Goal: Check status

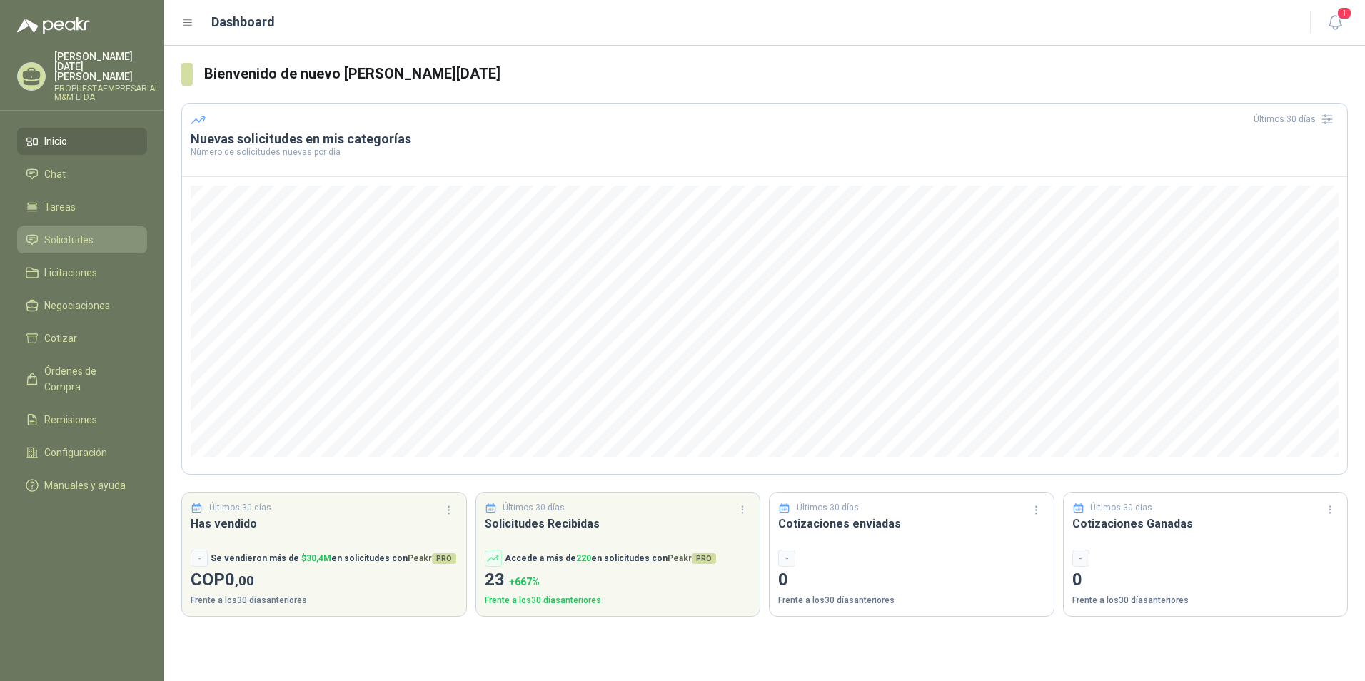
click at [85, 232] on span "Solicitudes" at bounding box center [68, 240] width 49 height 16
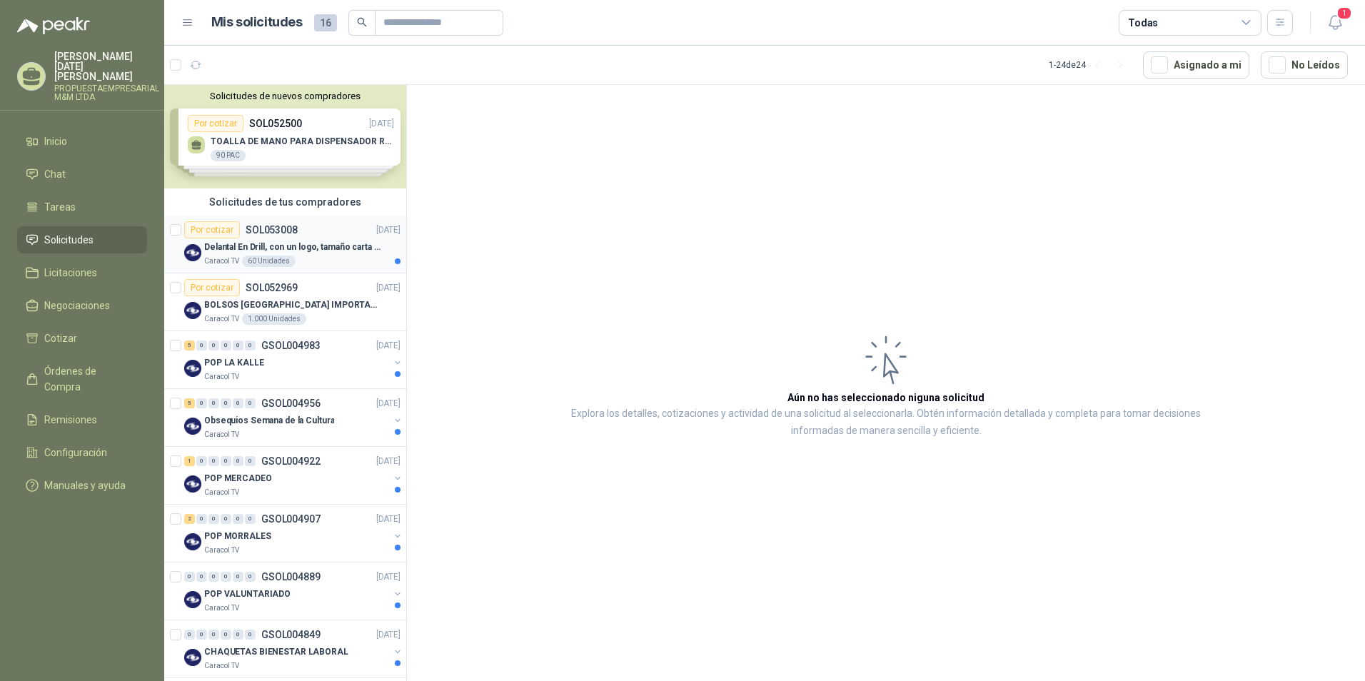
click at [286, 242] on p "Delantal En Drill, con un logo, tamaño carta 1 tinta (Se envia enlacen, como re…" at bounding box center [293, 248] width 178 height 14
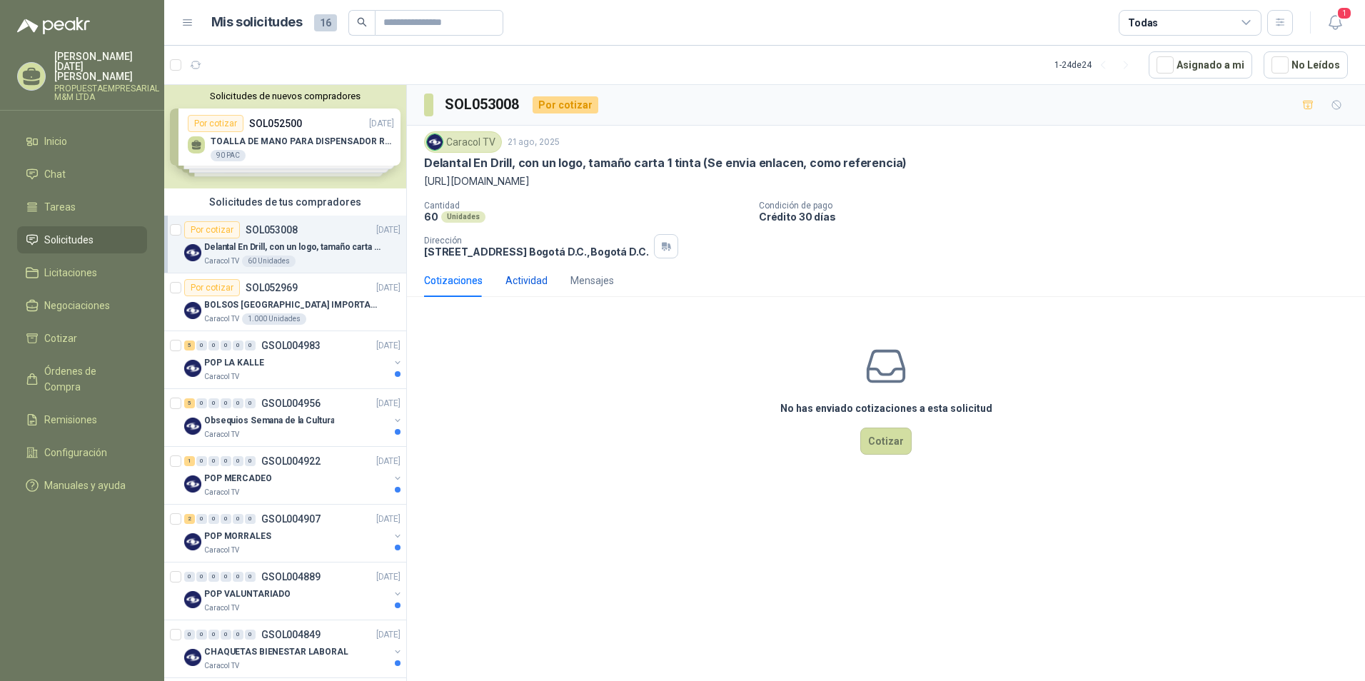
click at [529, 279] on div "Actividad" at bounding box center [527, 281] width 42 height 16
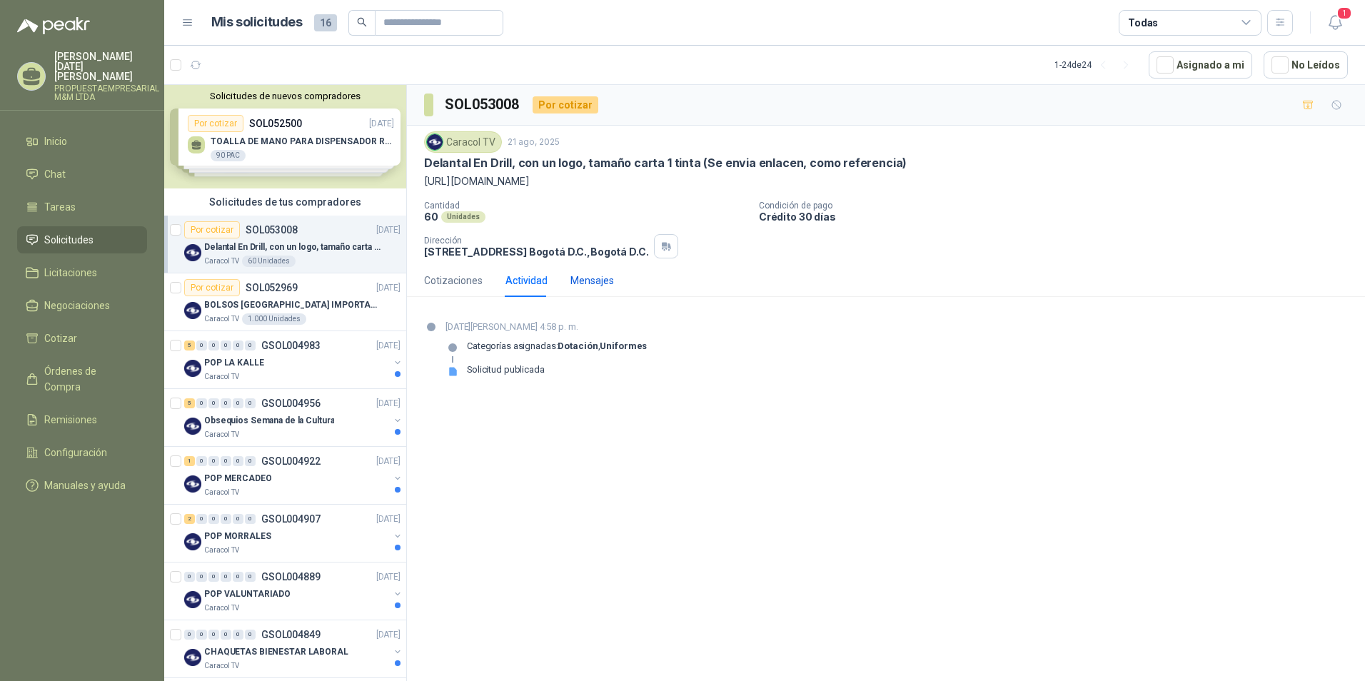
click at [579, 280] on div "Mensajes" at bounding box center [593, 281] width 44 height 16
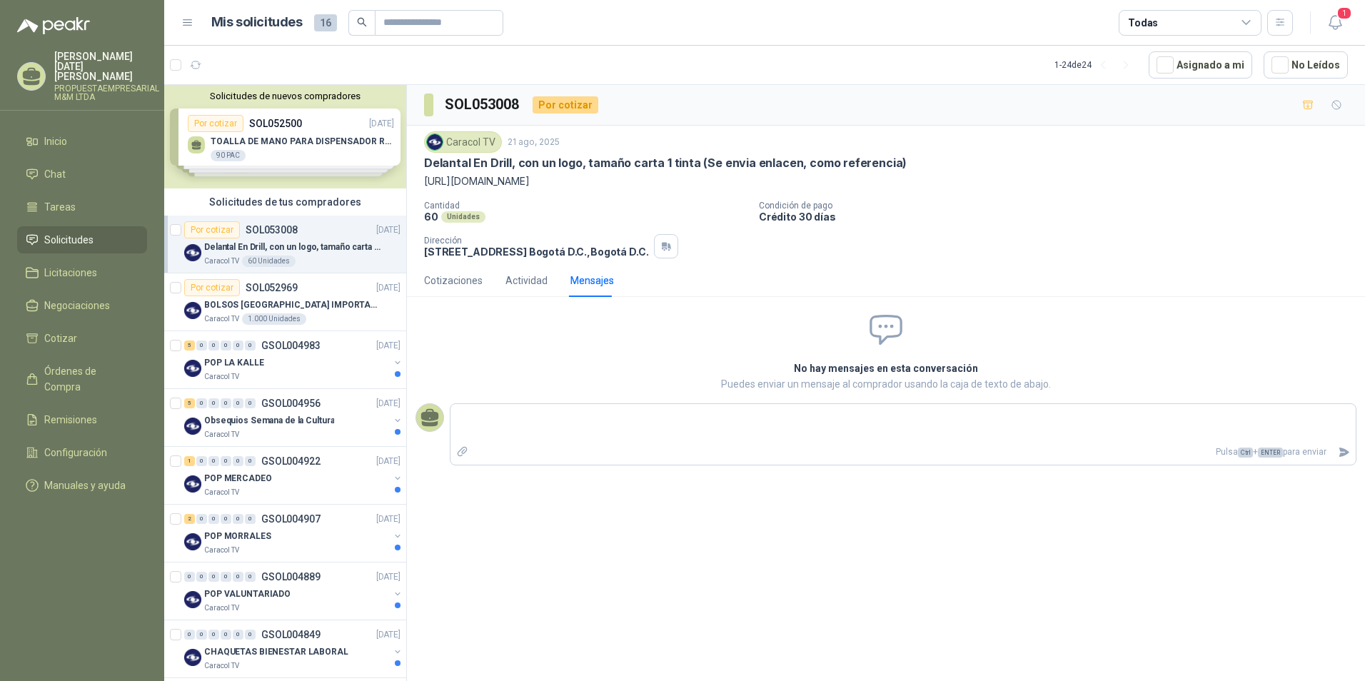
click at [478, 134] on div "Caracol TV" at bounding box center [463, 141] width 78 height 21
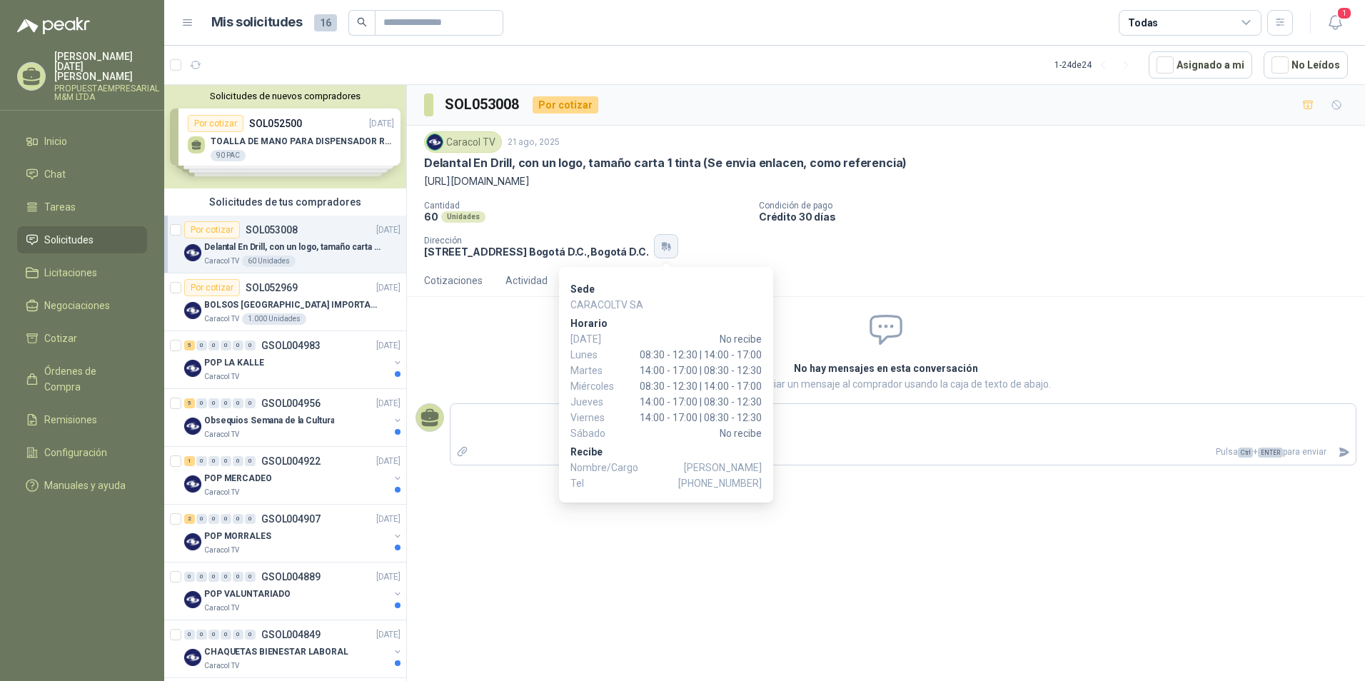
click at [668, 252] on icon "button" at bounding box center [667, 246] width 12 height 11
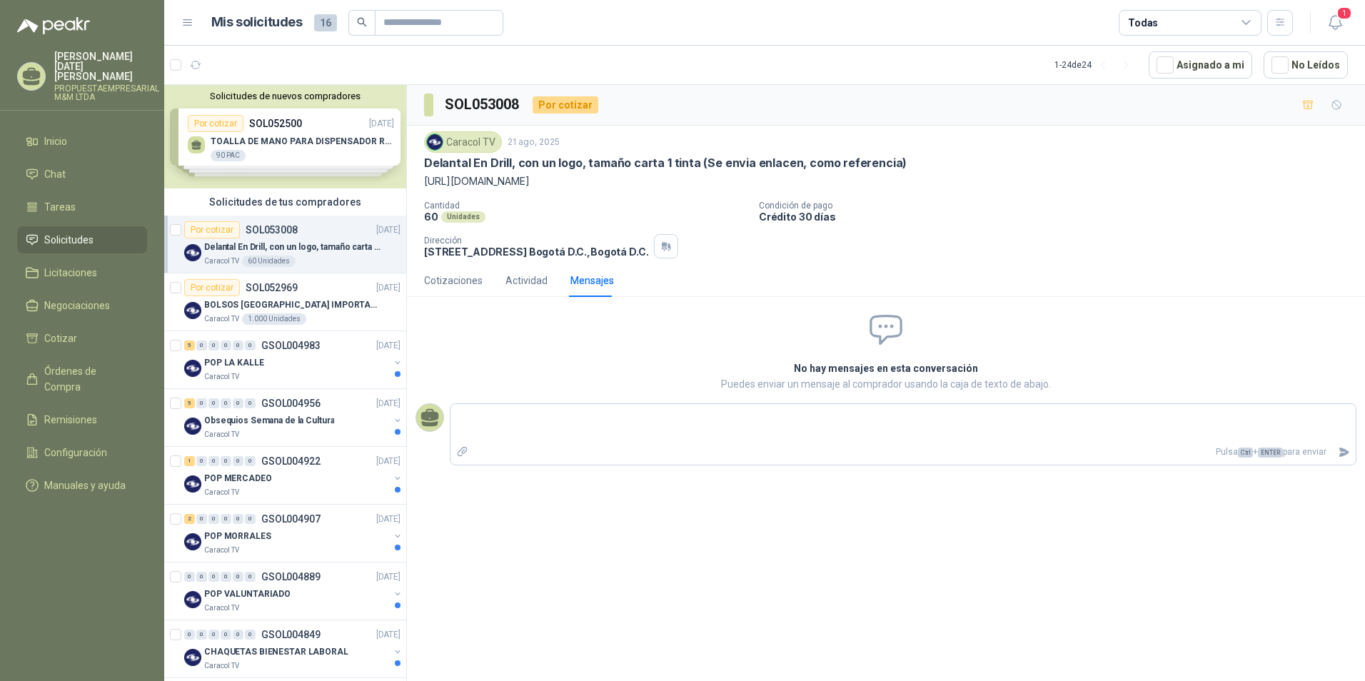
click at [1057, 259] on div "Cantidad 60 Unidades Condición de pago Crédito 30 días Dirección [STREET_ADDRES…" at bounding box center [886, 230] width 924 height 58
click at [292, 140] on div "Solicitudes de nuevos compradores Por cotizar SOL052500 [DATE] TOALLA DE MANO P…" at bounding box center [285, 137] width 242 height 104
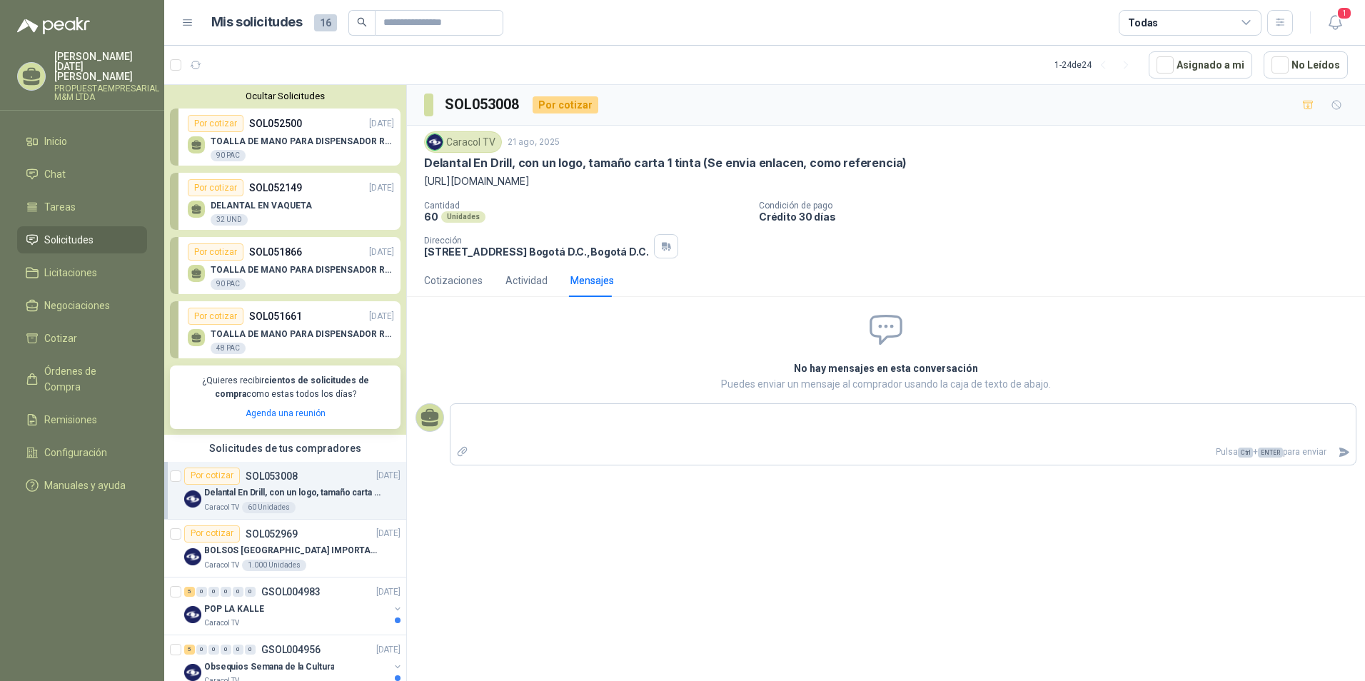
click at [286, 99] on button "Ocultar Solicitudes" at bounding box center [285, 96] width 231 height 11
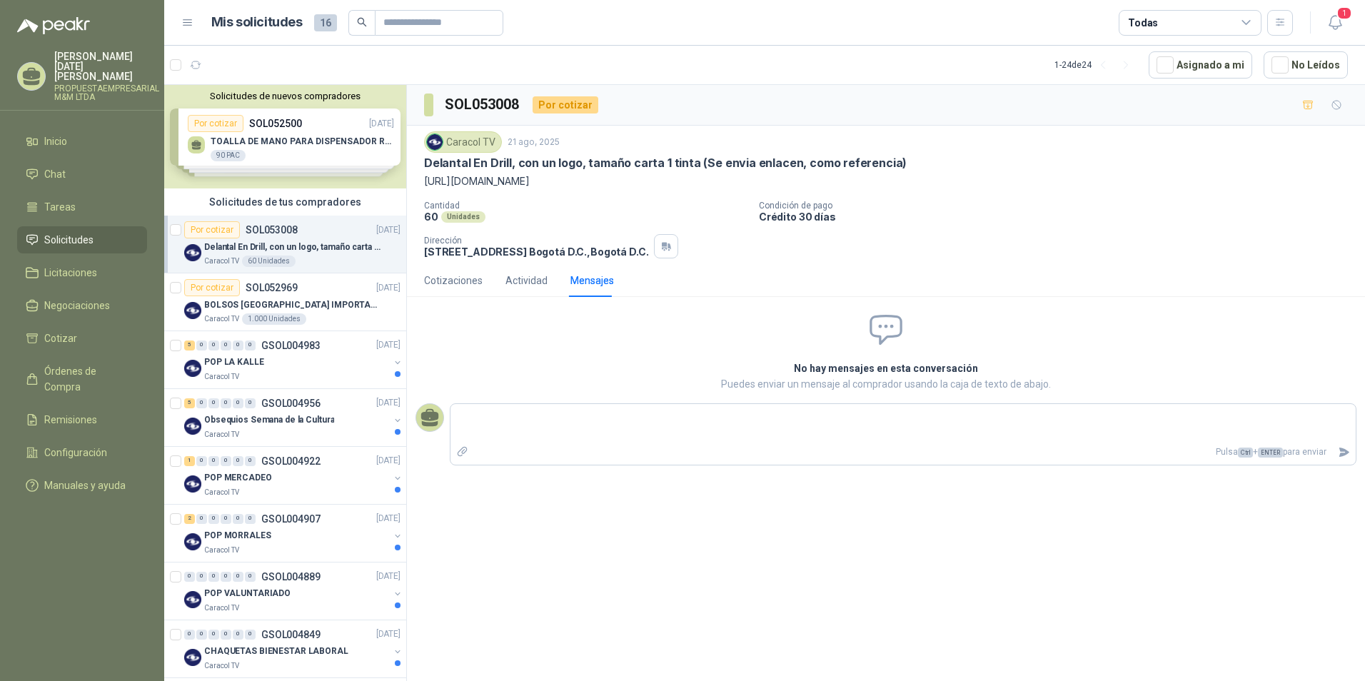
click at [254, 249] on p "Delantal En Drill, con un logo, tamaño carta 1 tinta (Se envia enlacen, como re…" at bounding box center [293, 248] width 178 height 14
